Goal: Information Seeking & Learning: Learn about a topic

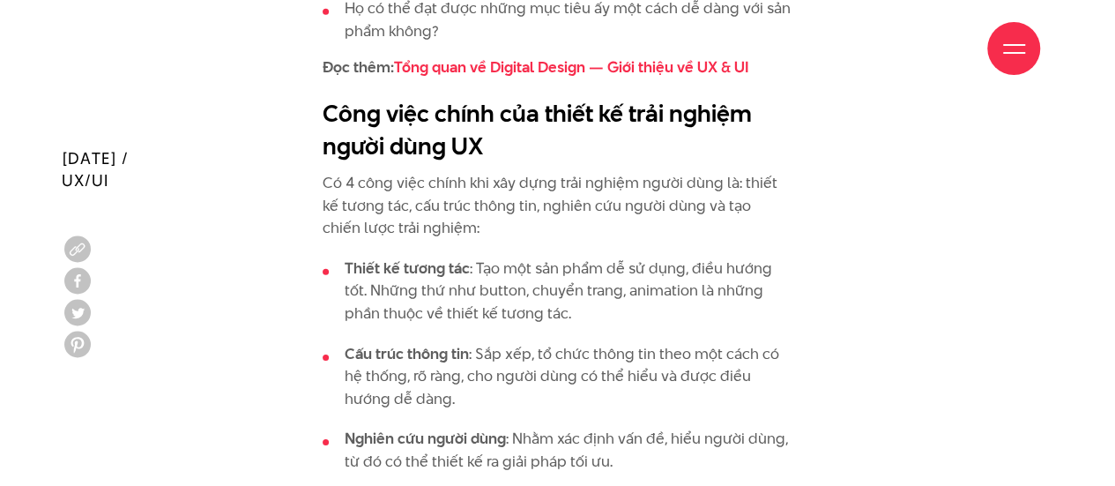
scroll to position [2668, 0]
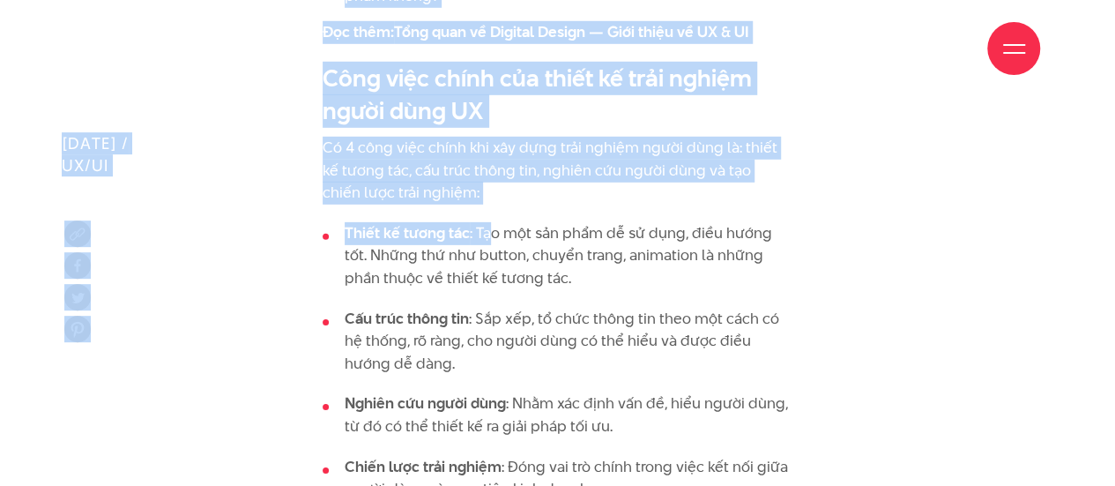
drag, startPoint x: 328, startPoint y: 48, endPoint x: 491, endPoint y: 212, distance: 231.2
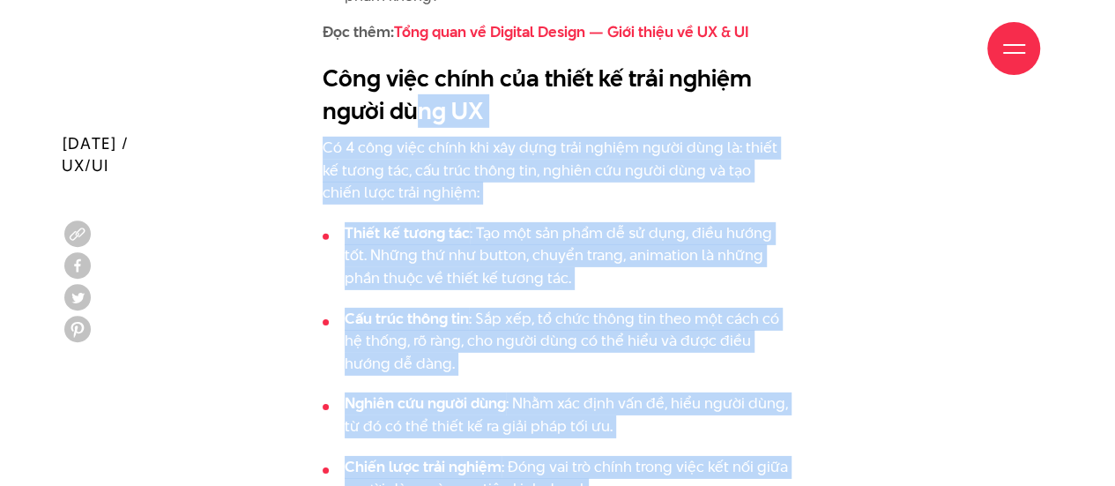
drag, startPoint x: 584, startPoint y: 468, endPoint x: 416, endPoint y: 102, distance: 402.7
copy div "ng UX Có 4 công việc chính khi xây dựng trải nghiệm người dùng là: thiết kế tươ…"
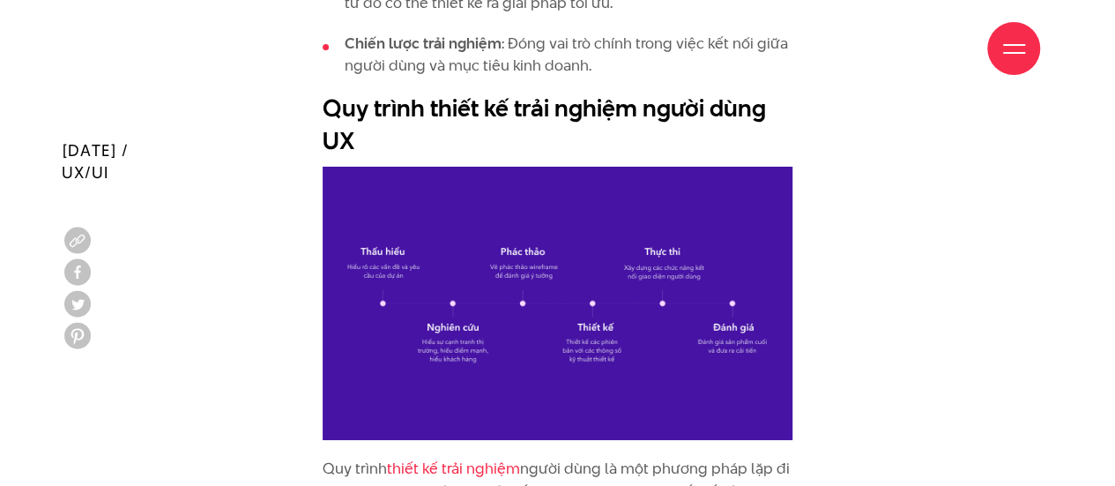
scroll to position [3126, 0]
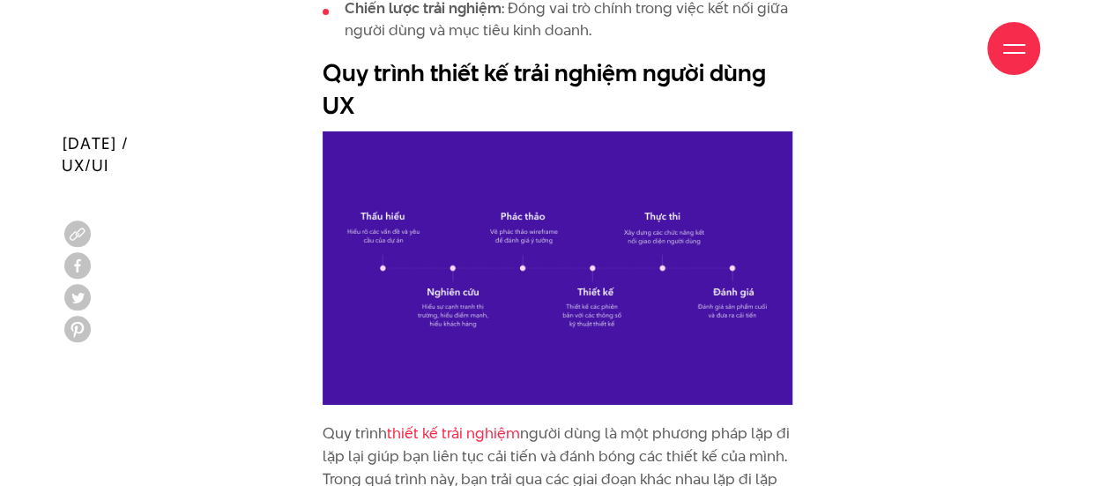
click at [518, 282] on img at bounding box center [558, 268] width 470 height 274
click at [626, 294] on img at bounding box center [558, 268] width 470 height 274
drag, startPoint x: 325, startPoint y: 46, endPoint x: 353, endPoint y: 84, distance: 47.2
click at [353, 84] on div "Giới thiệu Dự án Dịch vụ Góc nhìn Liên hệ" at bounding box center [557, 48] width 965 height 97
click at [349, 78] on div "Giới thiệu Dự án Dịch vụ Góc nhìn Liên hệ" at bounding box center [557, 48] width 965 height 97
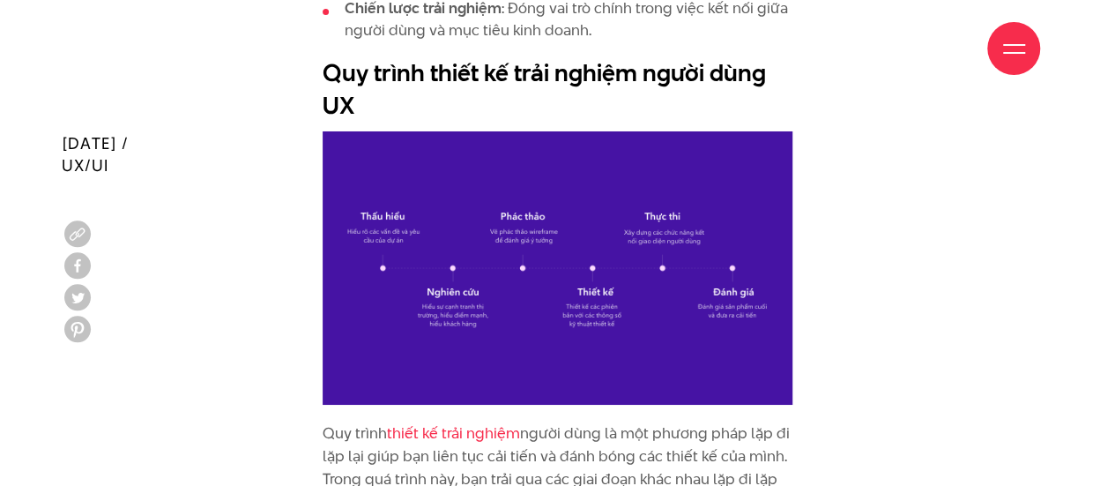
drag, startPoint x: 347, startPoint y: 84, endPoint x: 347, endPoint y: 50, distance: 33.5
click at [339, 50] on div "Giới thiệu Dự án Dịch vụ Góc nhìn Liên hệ" at bounding box center [557, 48] width 965 height 97
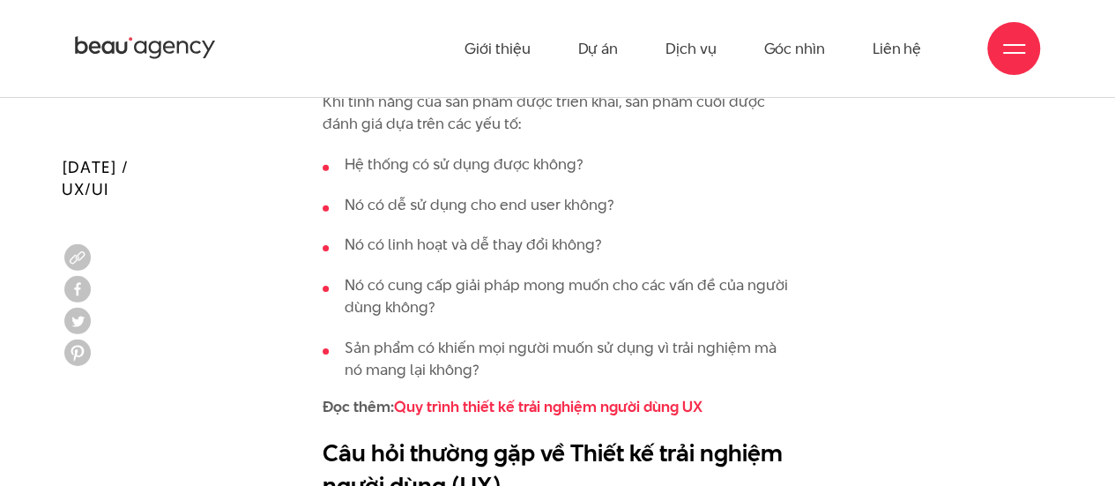
scroll to position [6053, 0]
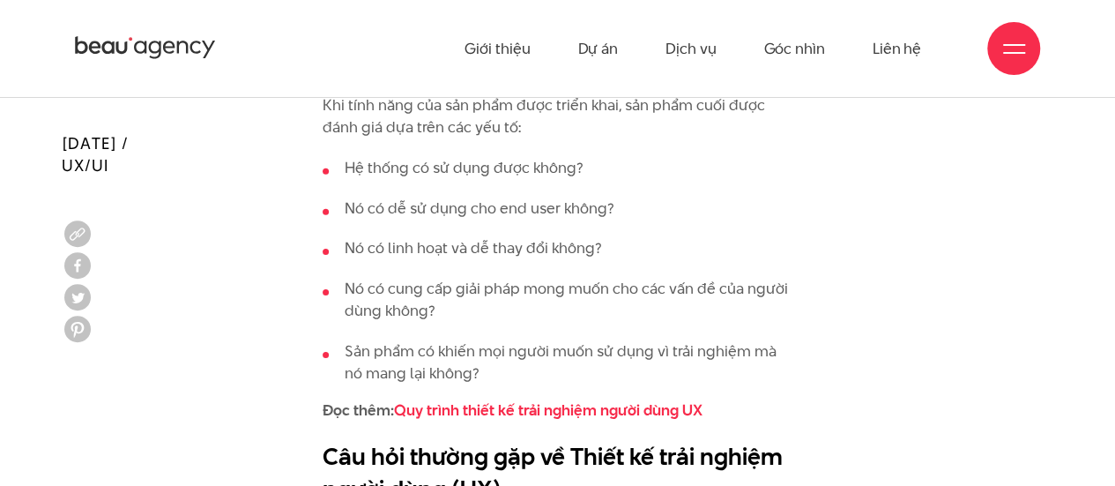
click at [471, 340] on li "Sản phẩm có khiến mọi người muốn sử dụng vì trải nghiệm mà nó mang lại không?" at bounding box center [558, 362] width 470 height 45
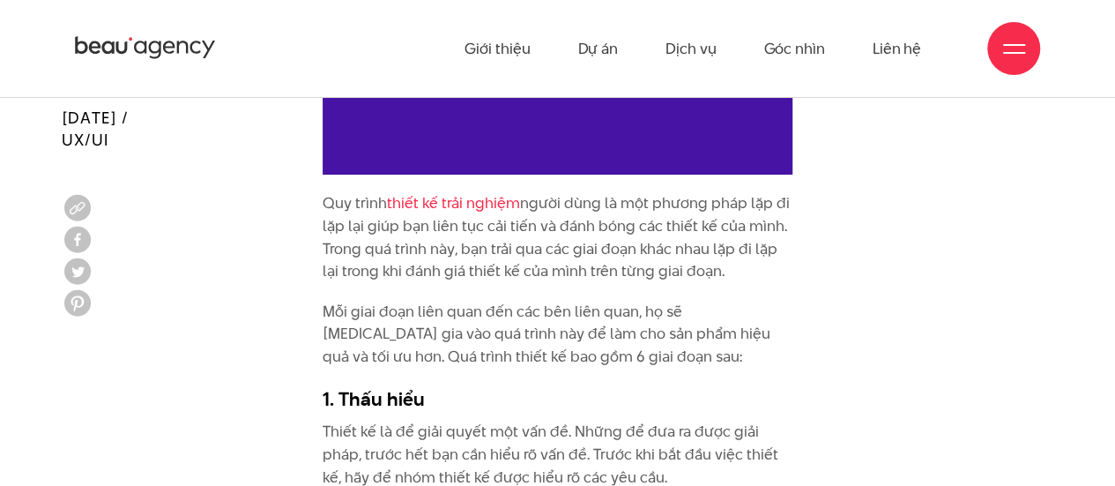
scroll to position [3330, 0]
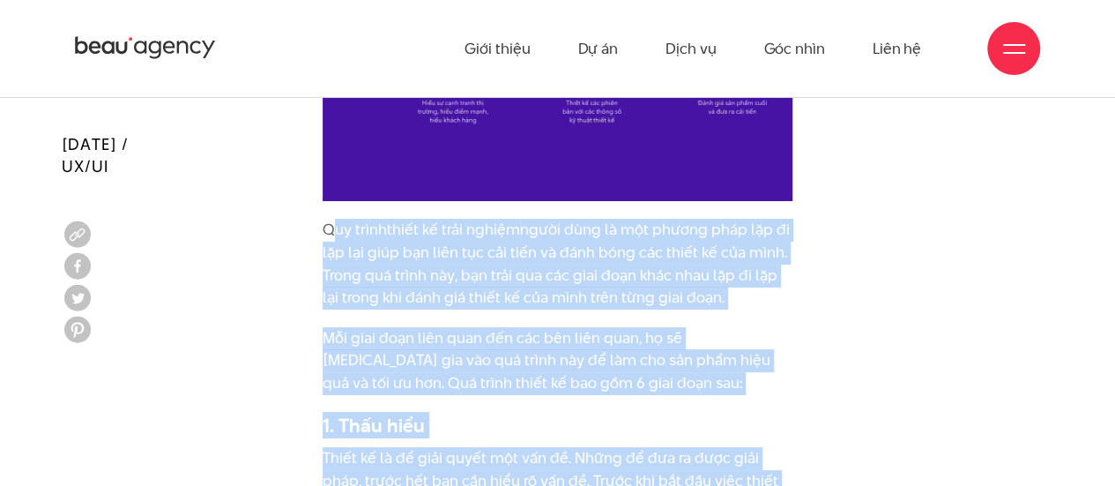
click at [338, 219] on p "Quy trình thiết kế trải nghiệm người dùng là một phương pháp lặp đi lặp lại giú…" at bounding box center [558, 264] width 470 height 90
copy div "Quy trình thiết kế trải nghiệm người dùng là một phương pháp lặp đi lặp lại giú…"
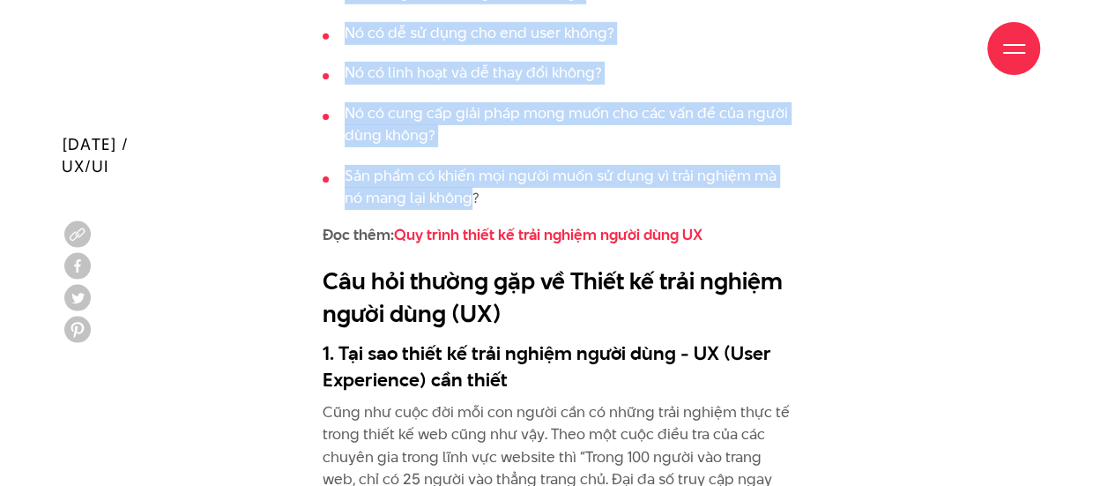
scroll to position [6306, 0]
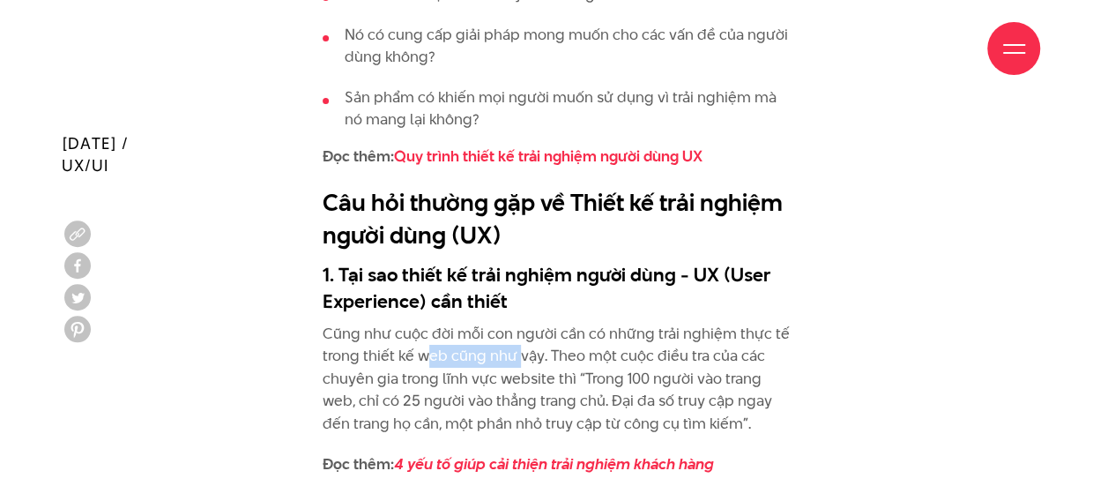
drag, startPoint x: 426, startPoint y: 284, endPoint x: 519, endPoint y: 286, distance: 93.5
click at [519, 323] on p "Cũng như cuộc đời mỗi con người cần có những trải nghiệm thực tế trong thiết kế…" at bounding box center [558, 379] width 470 height 113
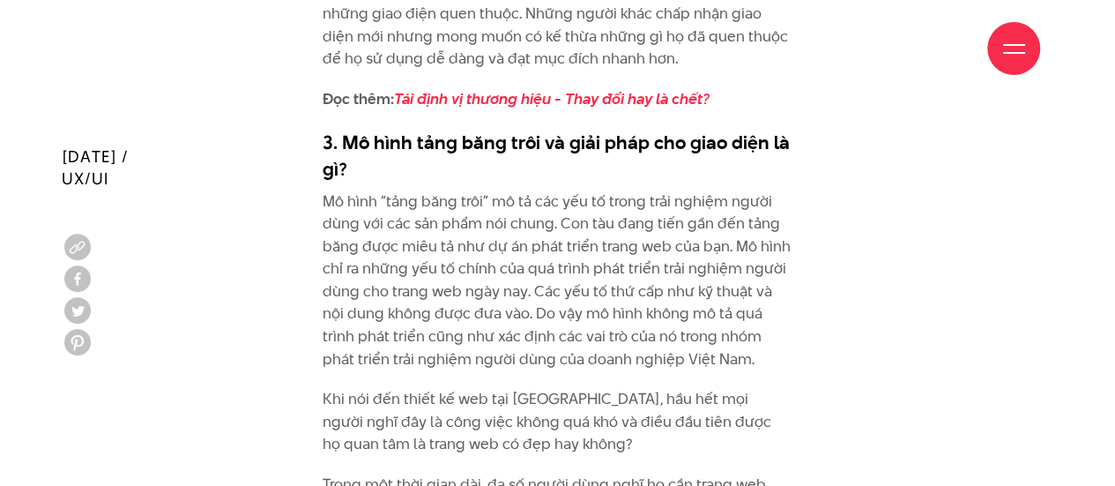
scroll to position [7219, 0]
